Goal: Task Accomplishment & Management: Use online tool/utility

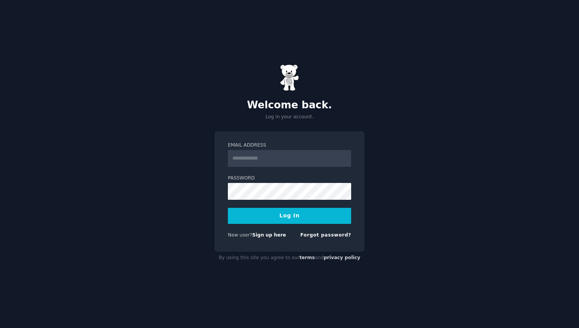
click at [275, 159] on input "Email Address" at bounding box center [289, 158] width 123 height 17
click at [310, 153] on input "Email Address" at bounding box center [289, 158] width 123 height 17
paste input "**********"
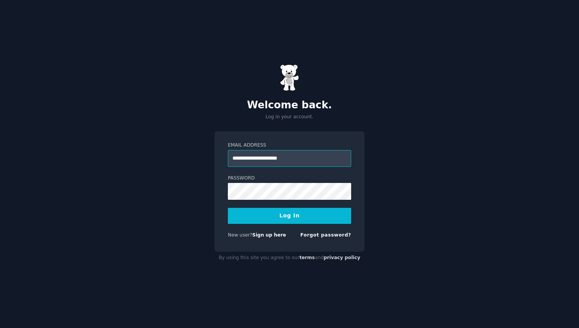
type input "**********"
click at [228, 208] on button "Log In" at bounding box center [289, 216] width 123 height 16
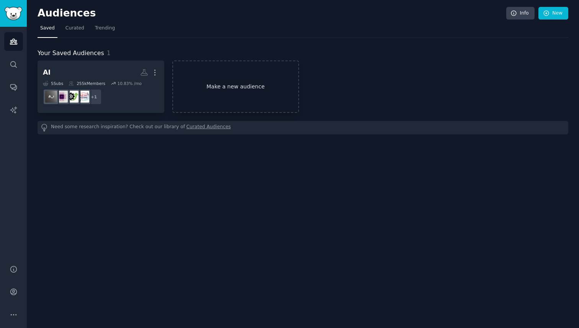
click at [219, 86] on link "Make a new audience" at bounding box center [235, 87] width 127 height 52
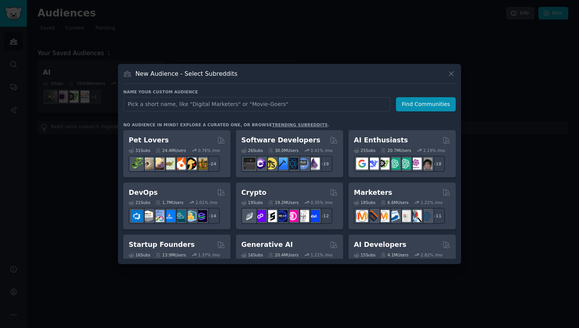
click at [200, 106] on input "text" at bounding box center [256, 104] width 267 height 14
type input "copywriting, Skills learning"
click button "Find Communities" at bounding box center [426, 104] width 60 height 14
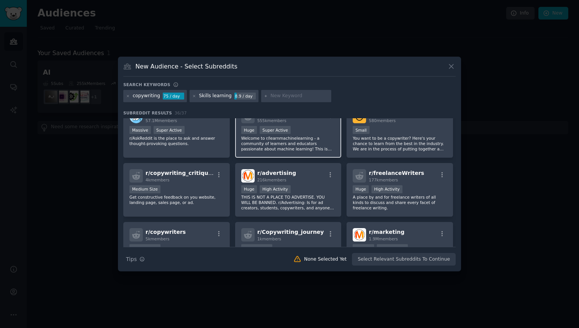
scroll to position [79, 0]
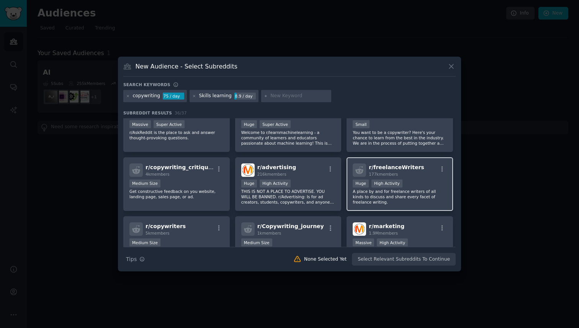
click at [408, 174] on div "177k members" at bounding box center [396, 174] width 55 height 5
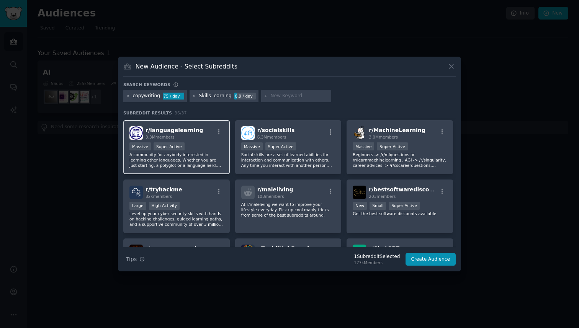
scroll to position [188, 0]
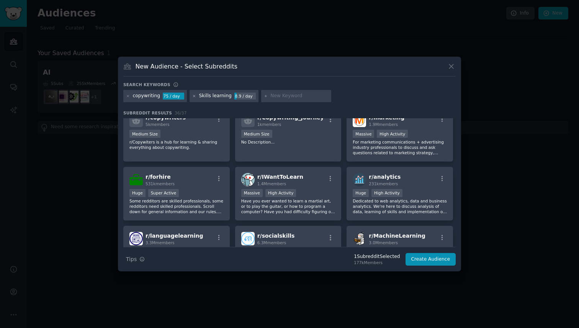
click at [193, 97] on icon at bounding box center [194, 96] width 2 height 2
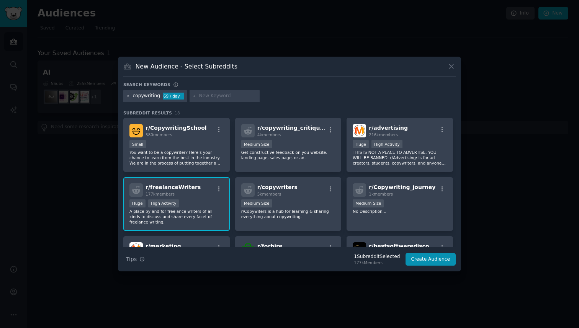
scroll to position [62, 0]
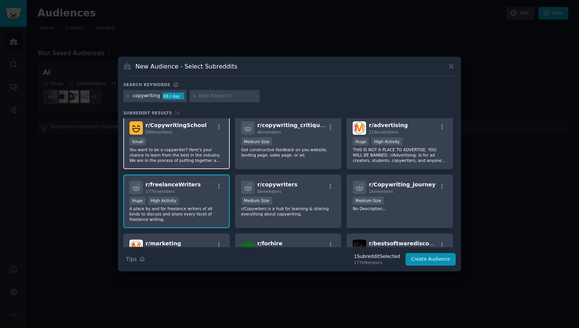
click at [192, 137] on div "r/ CopywritingSchool 580 members Small You want to be a copywriter? Here's your…" at bounding box center [176, 142] width 106 height 54
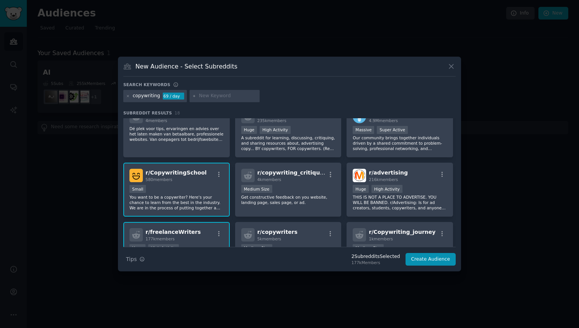
scroll to position [0, 0]
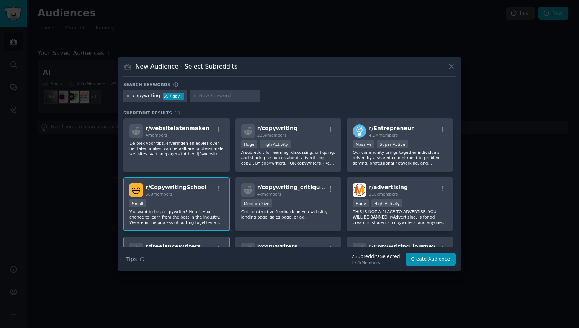
click at [217, 97] on input "text" at bounding box center [228, 96] width 58 height 7
type input "outreach"
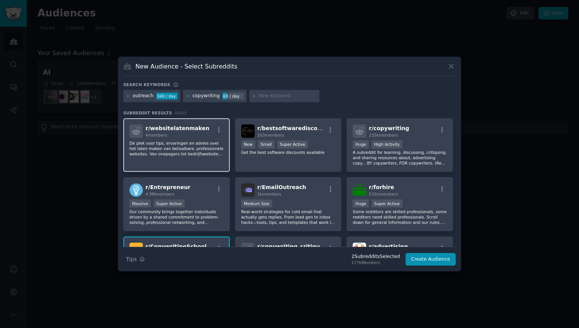
scroll to position [14, 0]
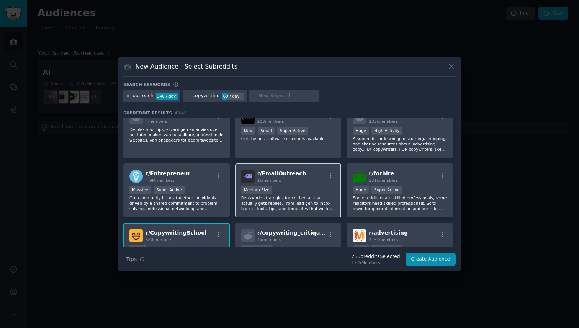
click at [281, 208] on p "Real-world strategies for cold email that actually gets replies. From lead gen …" at bounding box center [288, 203] width 94 height 16
click at [283, 204] on p "Real-world strategies for cold email that actually gets replies. From lead gen …" at bounding box center [288, 203] width 94 height 16
click at [305, 194] on div "Medium Size" at bounding box center [288, 191] width 94 height 10
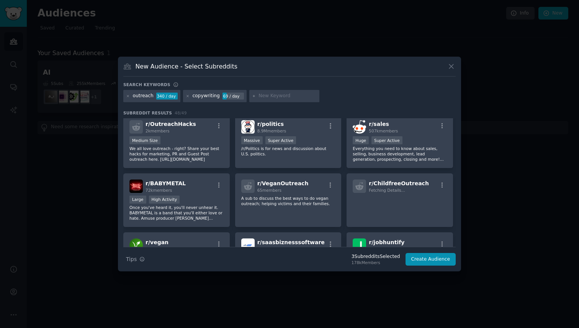
scroll to position [304, 0]
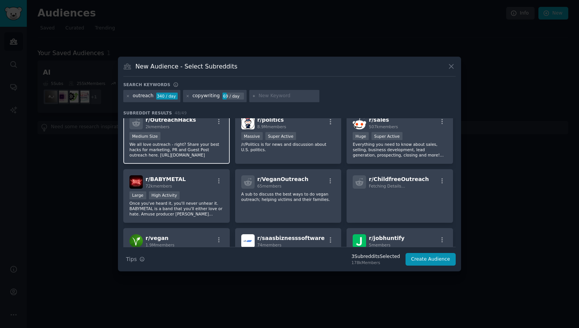
click at [200, 148] on p "We all love outreach - right? Share your best hacks for marketing, PR and Guest…" at bounding box center [176, 150] width 94 height 16
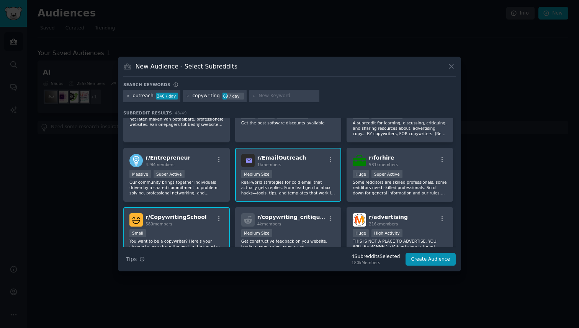
scroll to position [0, 0]
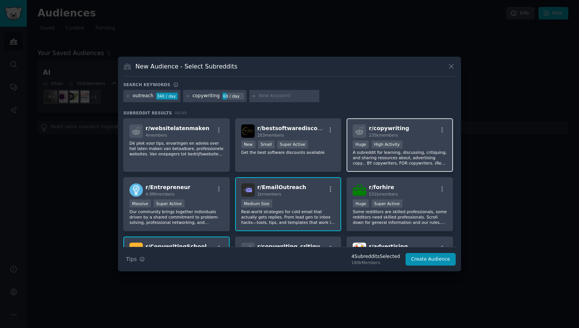
click at [406, 138] on div "r/ copywriting 235k members" at bounding box center [400, 130] width 94 height 13
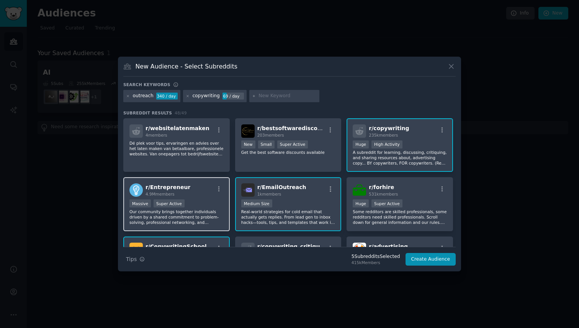
click at [201, 196] on div "r/ Entrepreneur 4.9M members" at bounding box center [176, 189] width 94 height 13
click at [194, 206] on div "1,000,000+ members Massive Super Active" at bounding box center [176, 205] width 94 height 10
click at [440, 258] on button "Create Audience" at bounding box center [431, 259] width 51 height 13
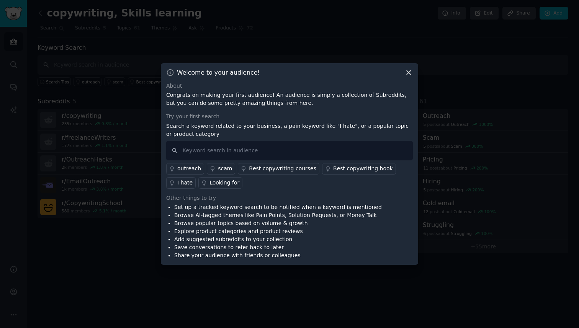
click at [281, 169] on div "Best copywriting courses" at bounding box center [282, 169] width 67 height 8
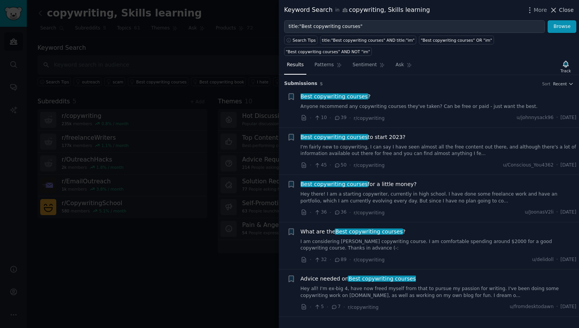
click at [558, 10] on icon at bounding box center [554, 10] width 8 height 8
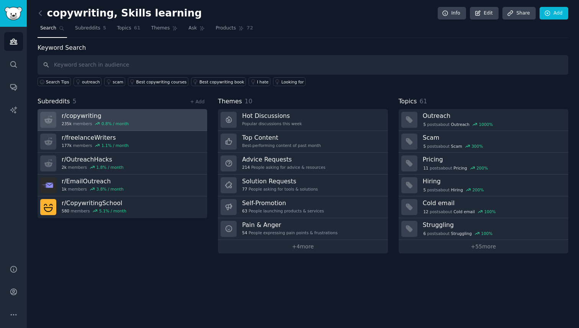
click at [162, 127] on link "r/ copywriting 235k members 0.8 % / month" at bounding box center [123, 120] width 170 height 22
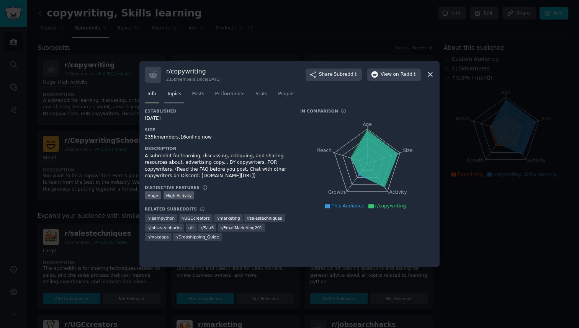
click at [176, 97] on span "Topics" at bounding box center [174, 94] width 14 height 7
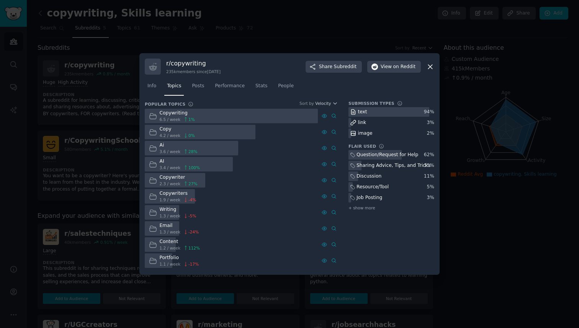
click at [432, 69] on icon at bounding box center [430, 67] width 8 height 8
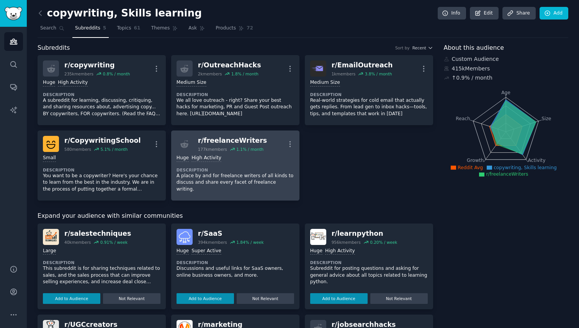
click at [264, 168] on dt "Description" at bounding box center [236, 169] width 118 height 5
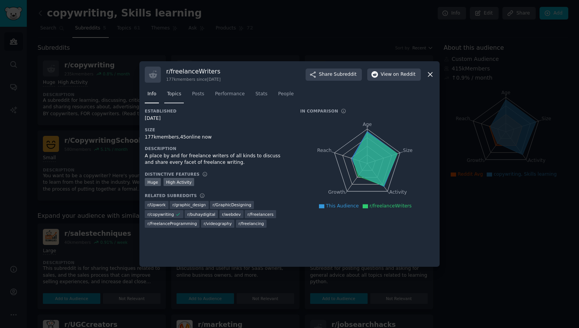
click at [179, 98] on link "Topics" at bounding box center [174, 96] width 20 height 16
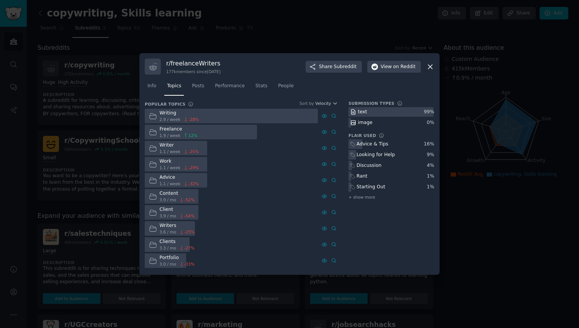
click at [431, 66] on icon at bounding box center [430, 67] width 4 height 4
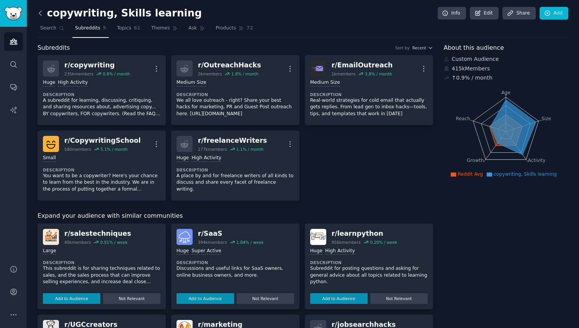
click at [41, 13] on icon at bounding box center [40, 13] width 8 height 8
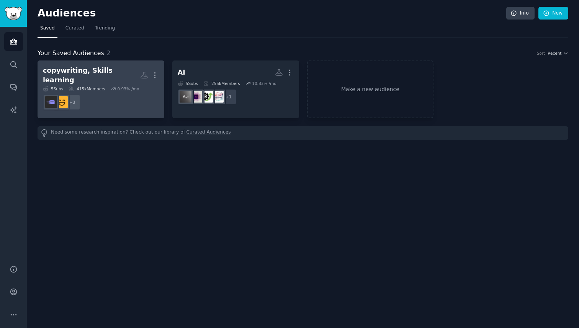
click at [115, 80] on div "copywriting, Skills learning More 5 Sub s 415k Members 0.93 % /mo + 3" at bounding box center [101, 89] width 116 height 47
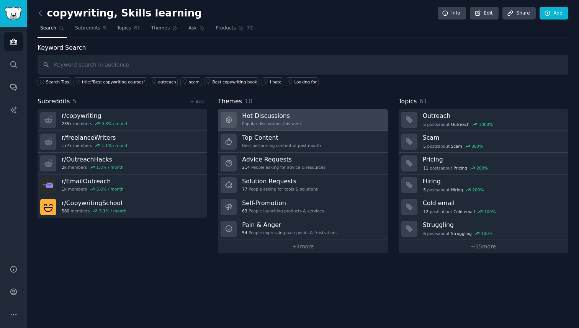
click at [347, 118] on link "Hot Discussions Popular discussions this week" at bounding box center [303, 120] width 170 height 22
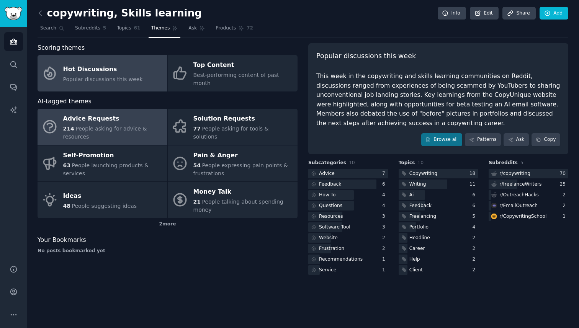
click at [84, 114] on div "Advice Requests" at bounding box center [113, 119] width 100 height 12
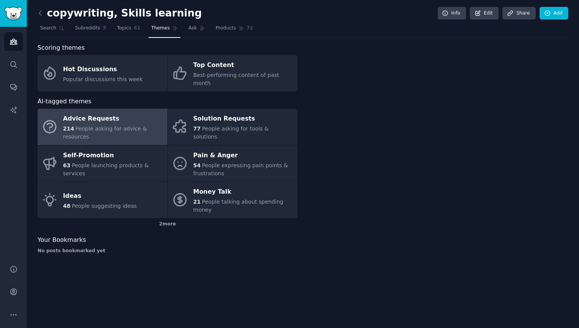
click at [84, 114] on div "Advice Requests" at bounding box center [113, 119] width 100 height 12
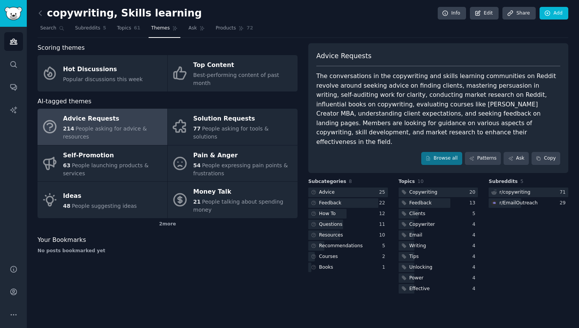
click at [320, 134] on div "The conversations in the copywriting and skills learning communities on Reddit …" at bounding box center [438, 109] width 244 height 75
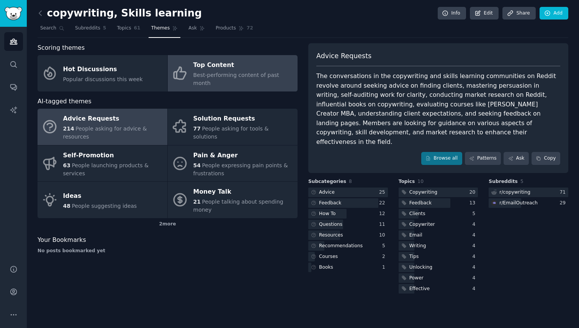
click at [241, 81] on link "Top Content Best-performing content of past month" at bounding box center [233, 73] width 130 height 36
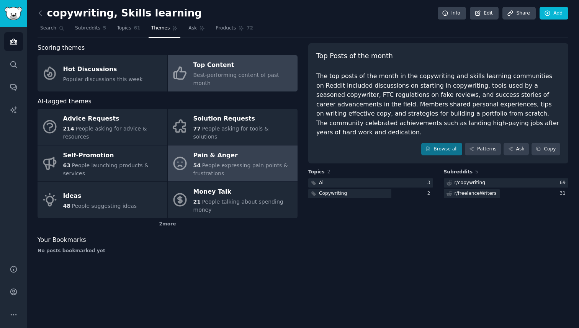
click at [198, 149] on div "Pain & Anger" at bounding box center [243, 155] width 100 height 12
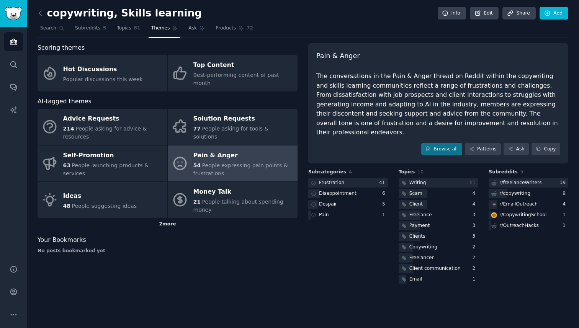
click at [165, 218] on div "2 more" at bounding box center [168, 224] width 260 height 12
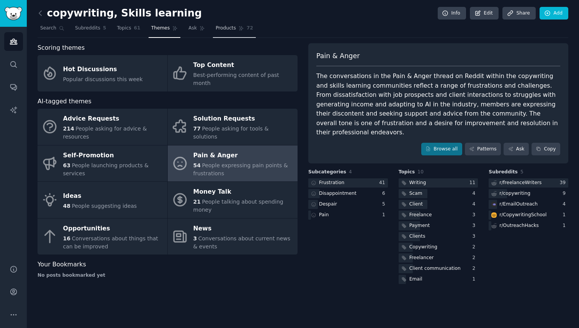
click at [221, 29] on span "Products" at bounding box center [226, 28] width 20 height 7
